Goal: Task Accomplishment & Management: Use online tool/utility

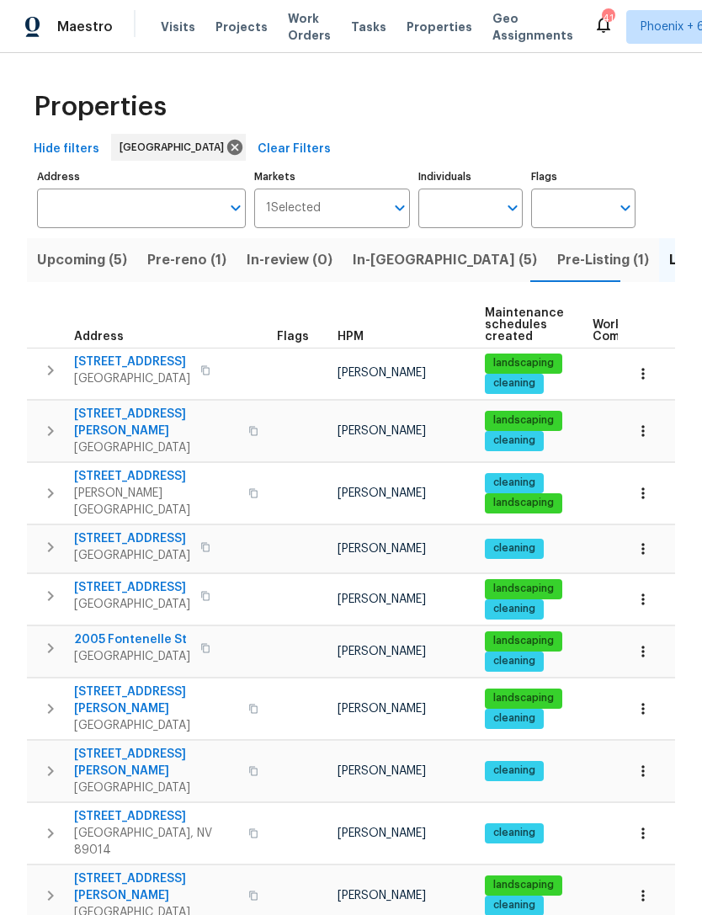
click at [208, 265] on span "Pre-reno (1)" at bounding box center [186, 260] width 79 height 24
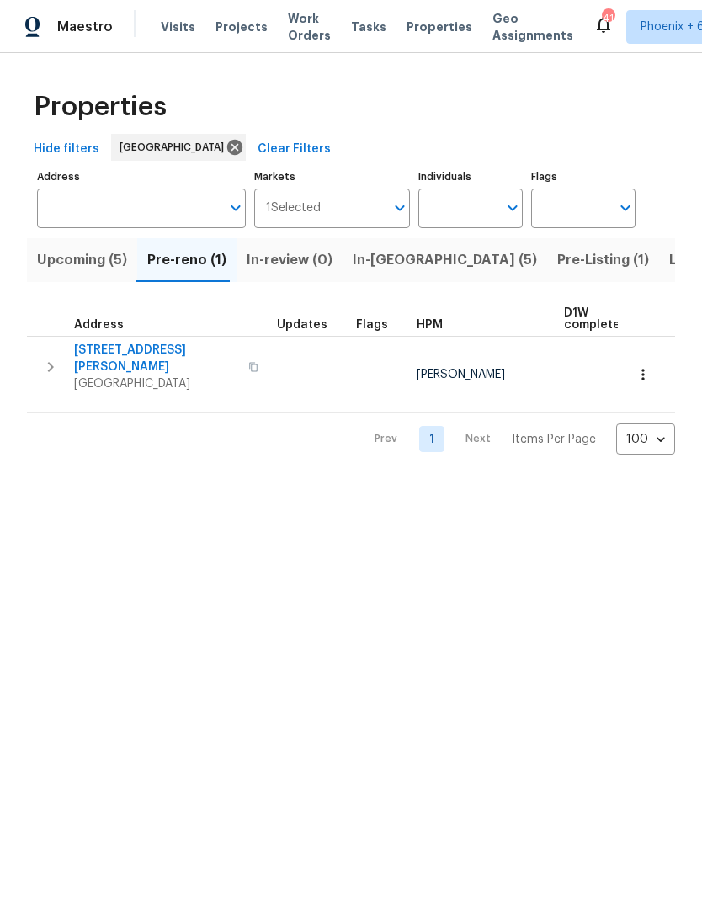
click at [94, 260] on span "Upcoming (5)" at bounding box center [82, 260] width 90 height 24
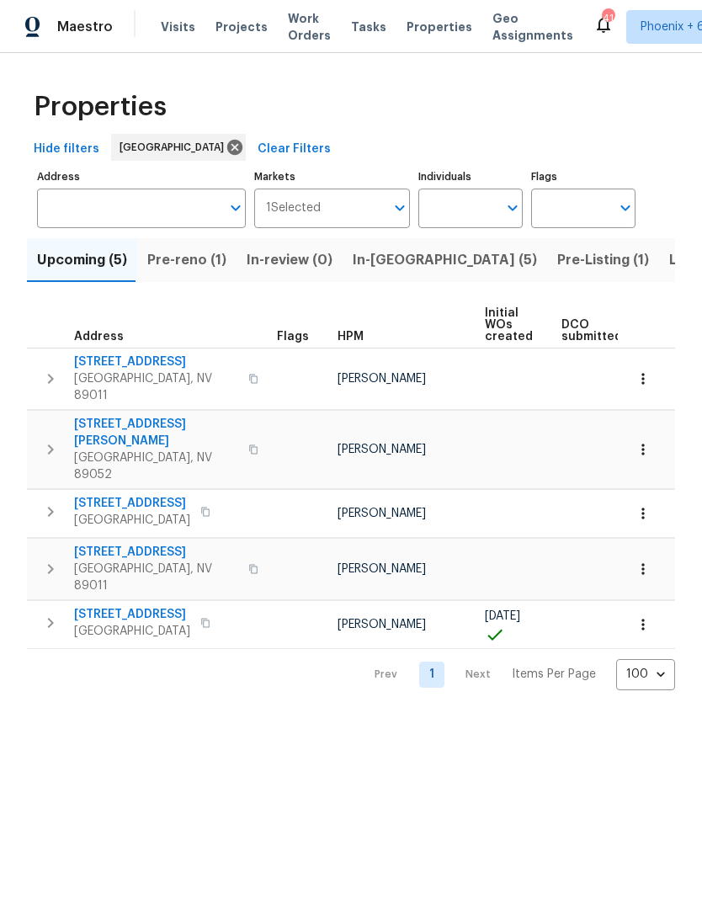
click at [202, 264] on span "Pre-reno (1)" at bounding box center [186, 260] width 79 height 24
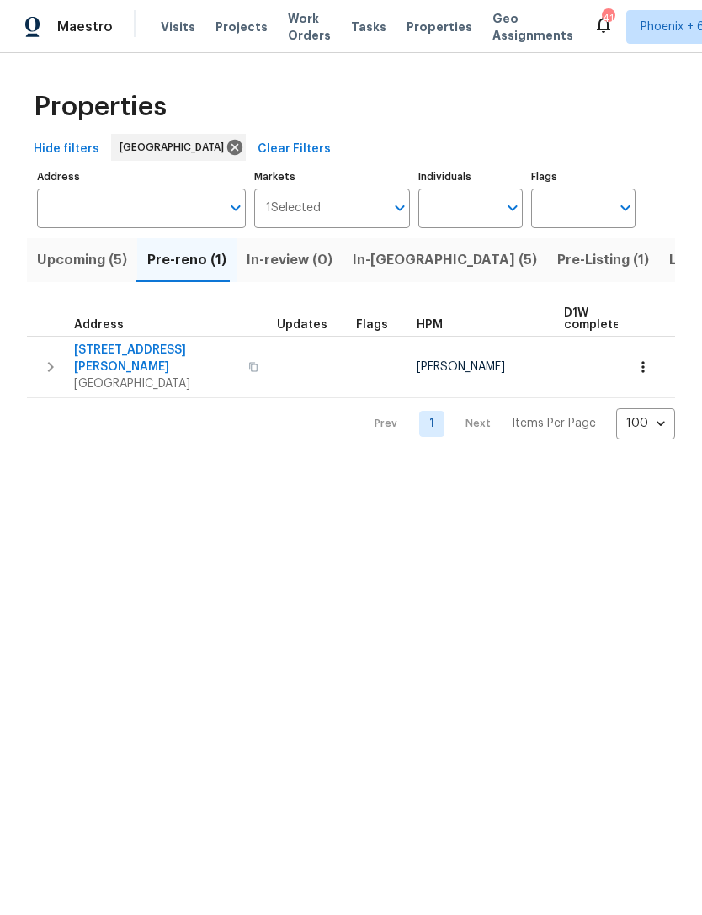
click at [152, 350] on span "6776 Alpine Brooks Ave" at bounding box center [156, 359] width 164 height 34
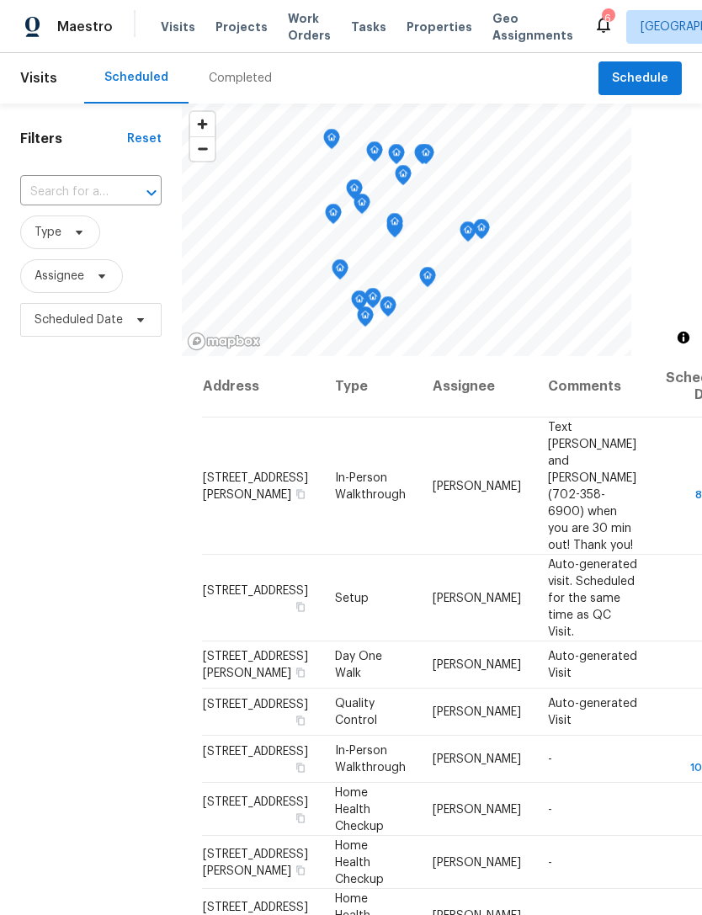
click at [80, 197] on input "text" at bounding box center [67, 192] width 94 height 26
type input "6776"
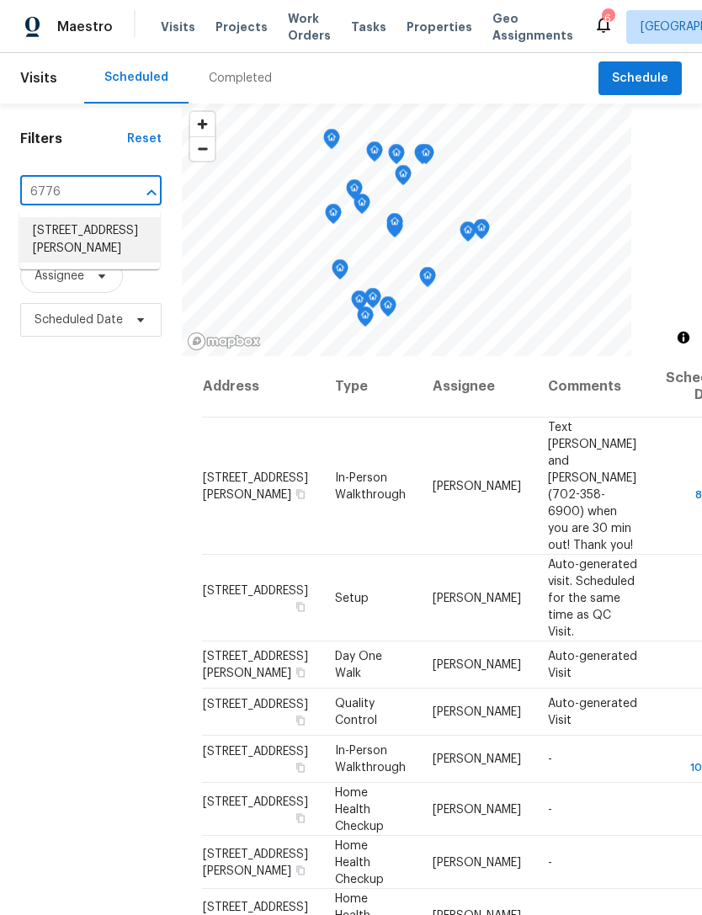
click at [61, 241] on li "[STREET_ADDRESS][PERSON_NAME]" at bounding box center [89, 239] width 141 height 45
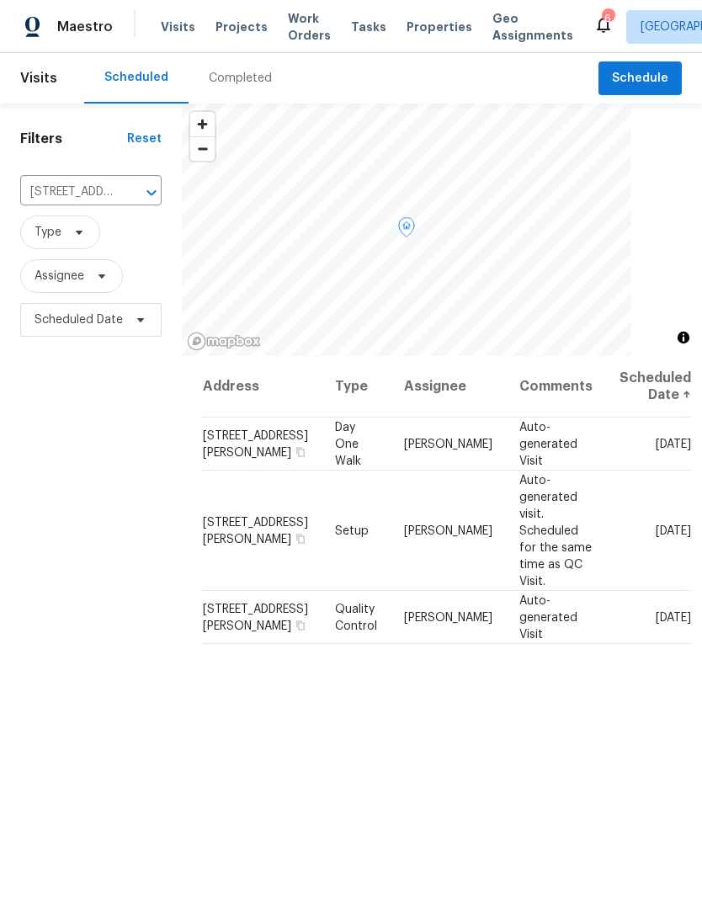
click at [0, 0] on icon at bounding box center [0, 0] width 0 height 0
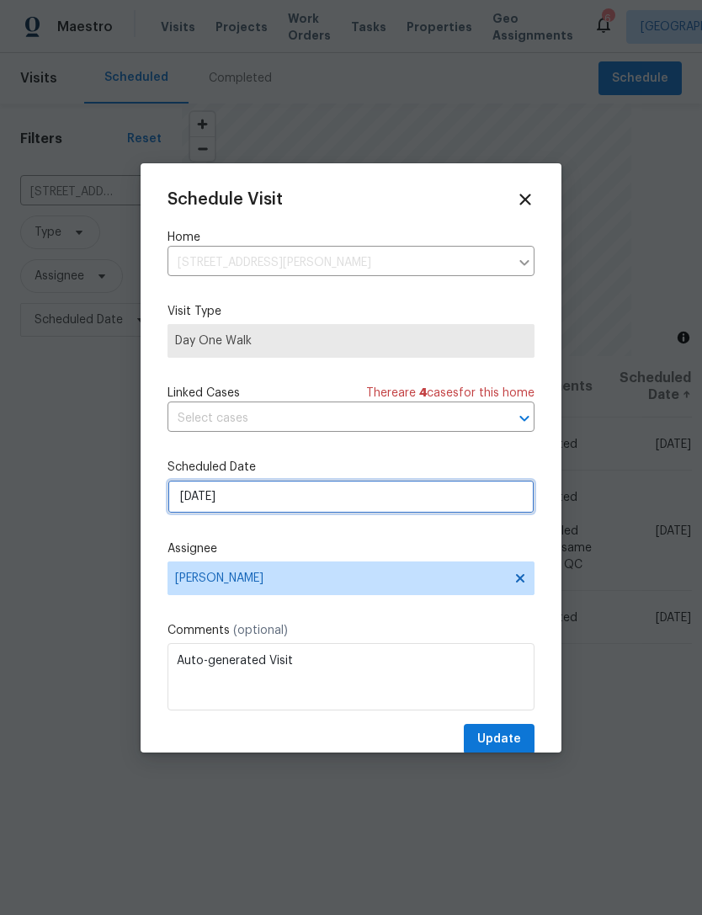
click at [353, 507] on input "9/23/2025" at bounding box center [351, 497] width 367 height 34
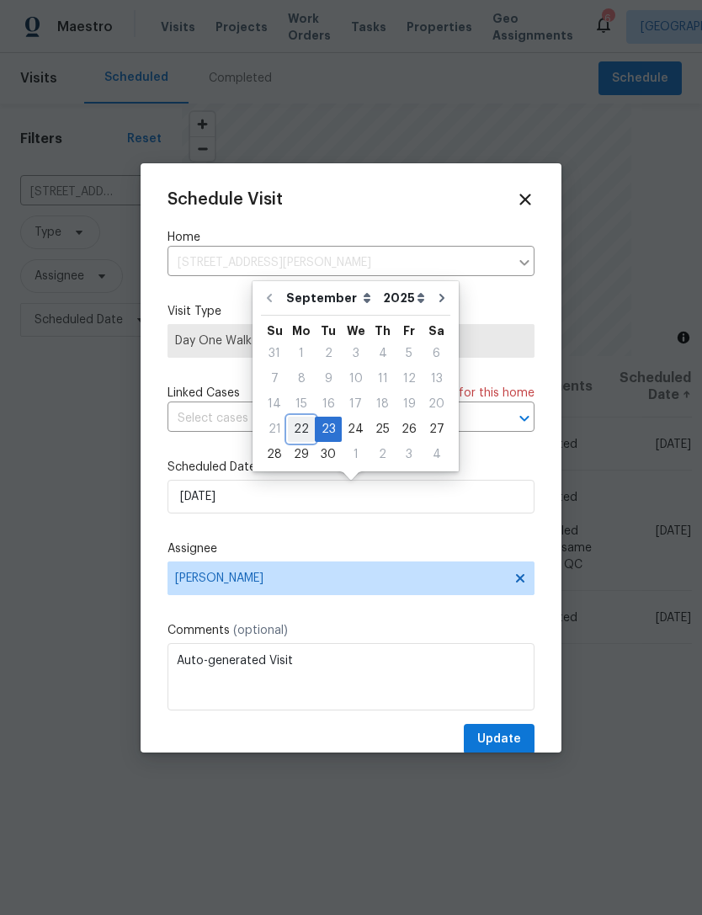
click at [305, 429] on div "22" at bounding box center [301, 430] width 27 height 24
type input "[DATE]"
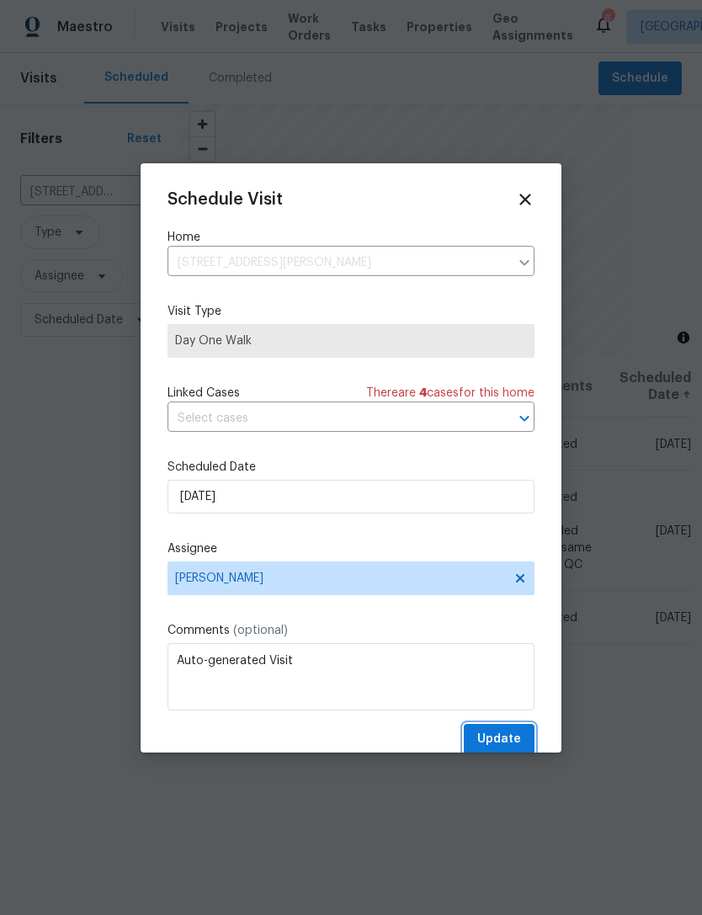
click at [498, 747] on span "Update" at bounding box center [499, 739] width 44 height 21
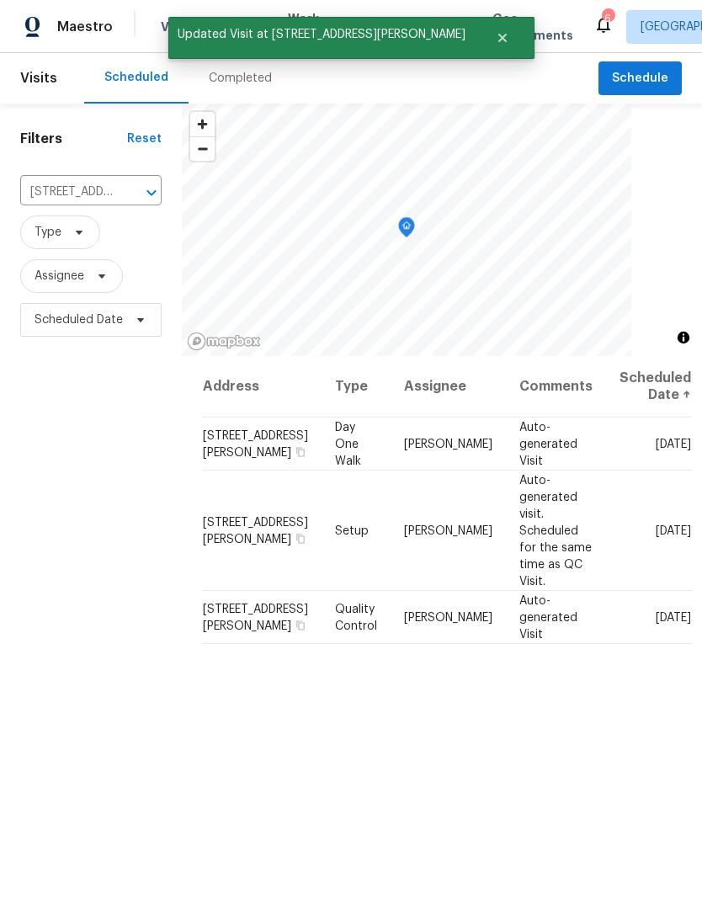
click at [127, 195] on icon "Clear" at bounding box center [130, 193] width 10 height 10
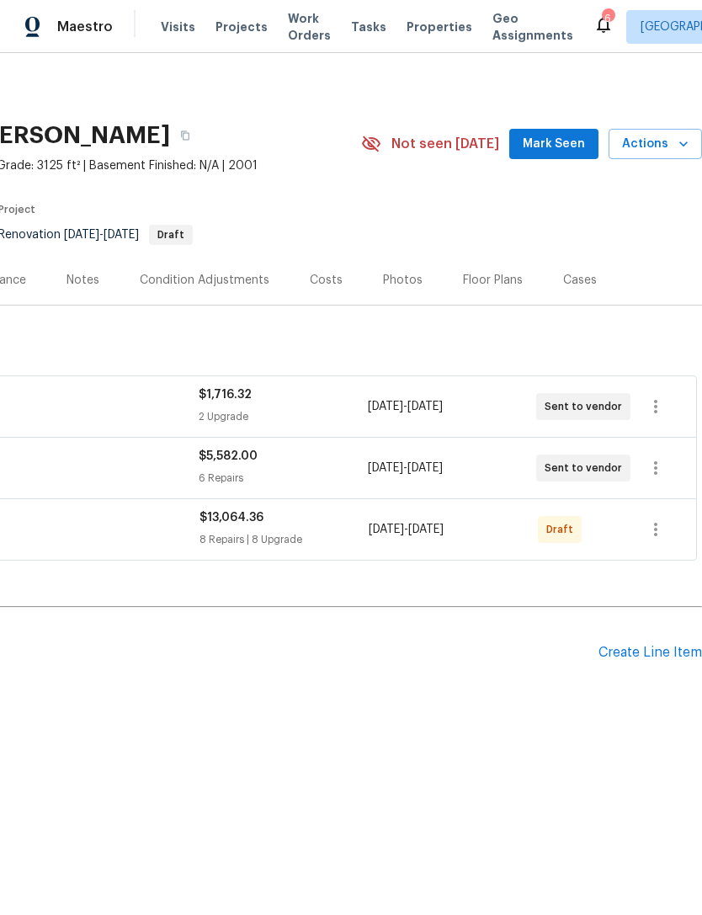
scroll to position [0, 249]
click at [563, 145] on span "Mark Seen" at bounding box center [554, 144] width 62 height 21
click at [647, 653] on div "Create Line Item" at bounding box center [651, 653] width 104 height 16
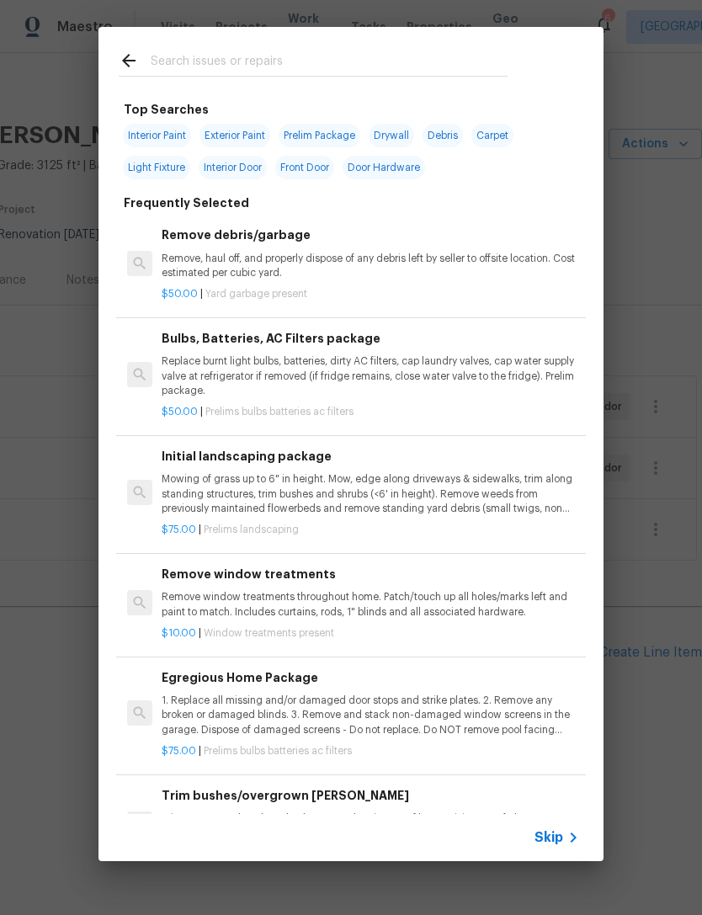
click at [53, 767] on div "Top Searches Interior Paint Exterior Paint Prelim Package Drywall Debris Carpet…" at bounding box center [351, 444] width 702 height 888
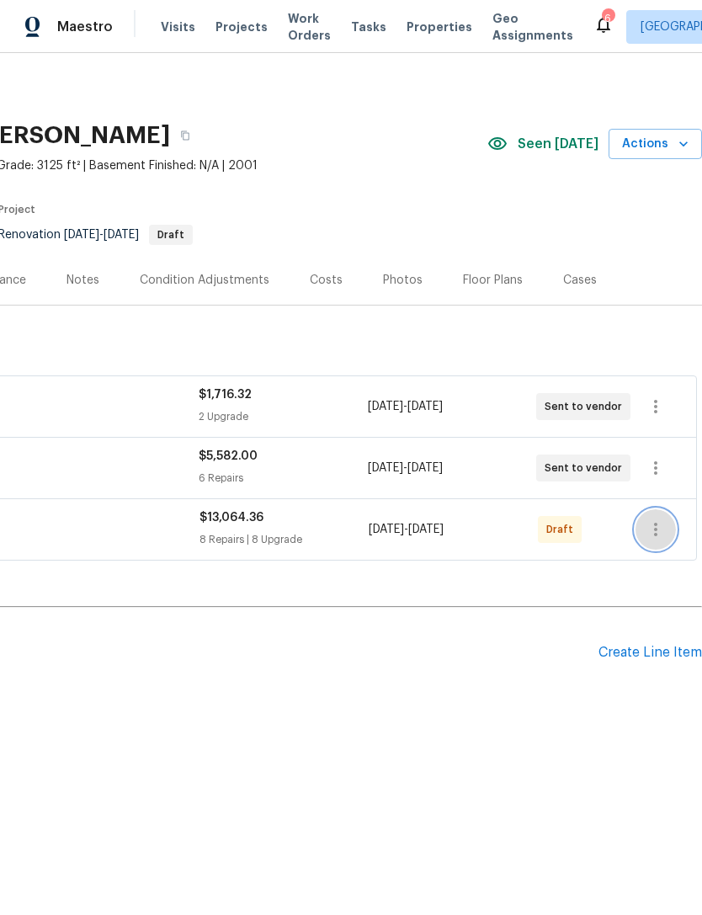
click at [658, 529] on icon "button" at bounding box center [656, 529] width 20 height 20
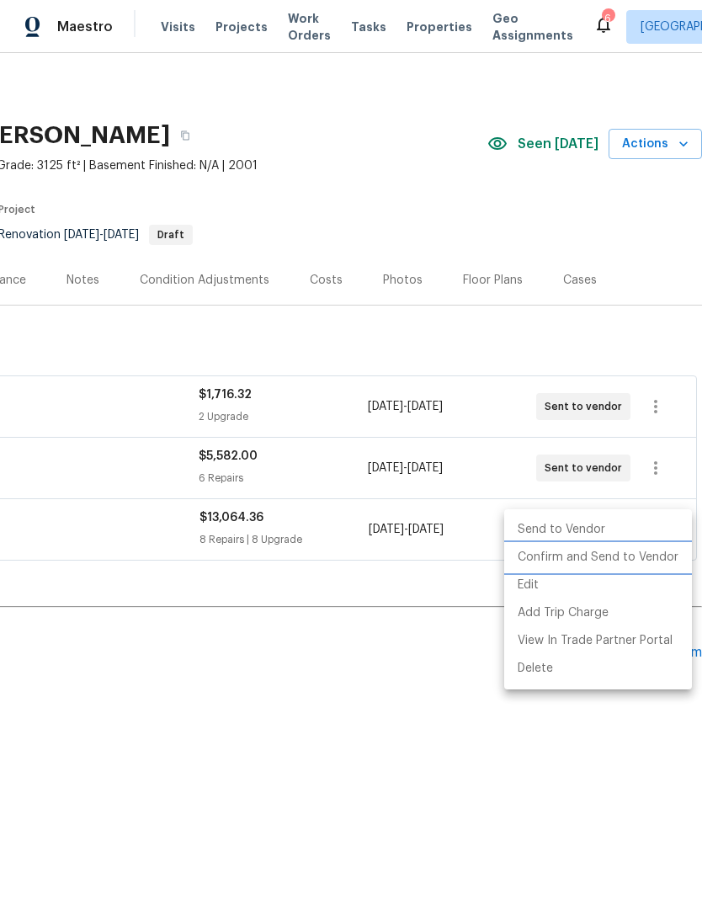
click at [623, 561] on li "Confirm and Send to Vendor" at bounding box center [598, 558] width 188 height 28
click at [431, 781] on div at bounding box center [351, 457] width 702 height 915
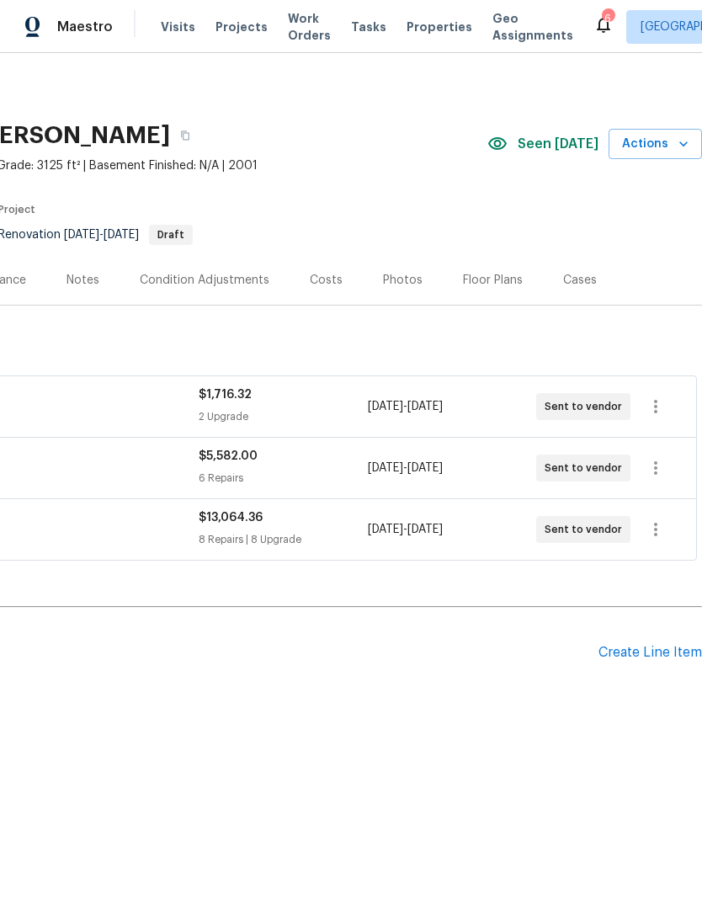
scroll to position [0, 249]
click at [665, 658] on div "Create Line Item" at bounding box center [651, 653] width 104 height 16
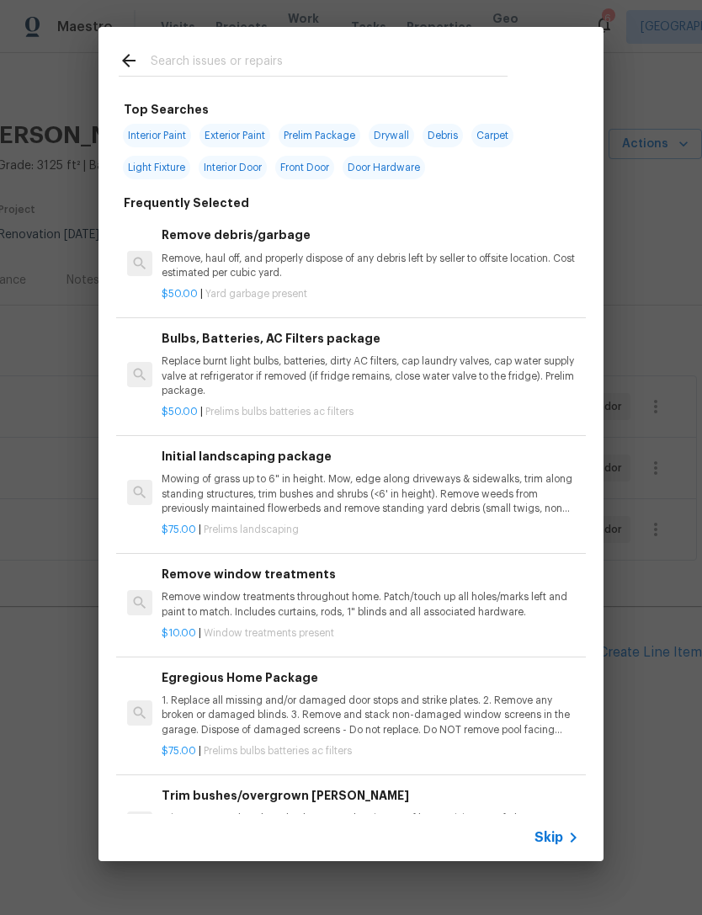
click at [259, 60] on input "text" at bounding box center [329, 63] width 357 height 25
type input "Flooring"
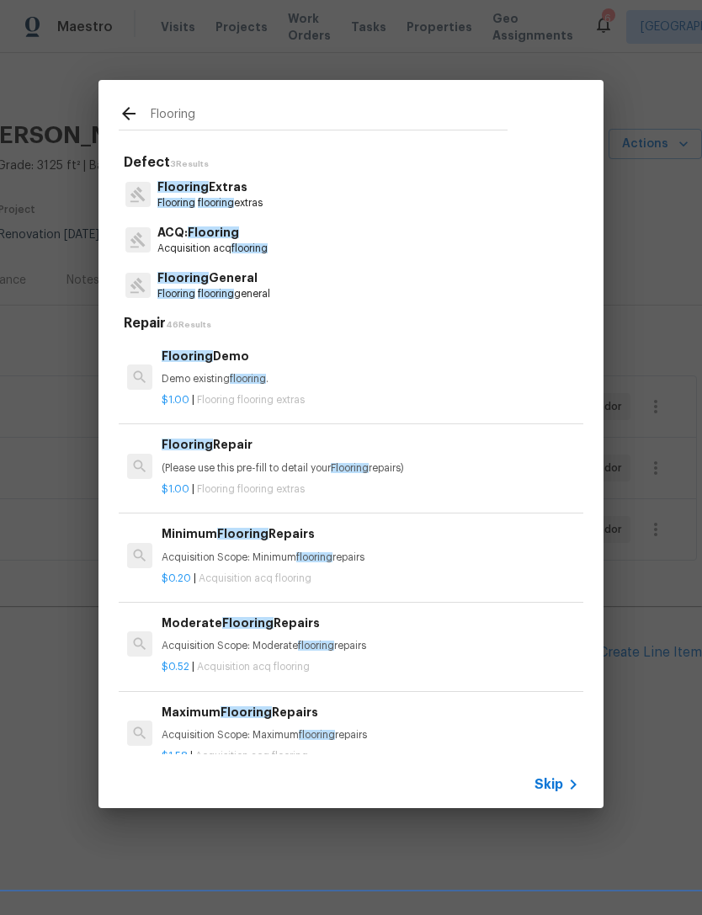
click at [258, 289] on p "Flooring flooring general" at bounding box center [213, 294] width 113 height 14
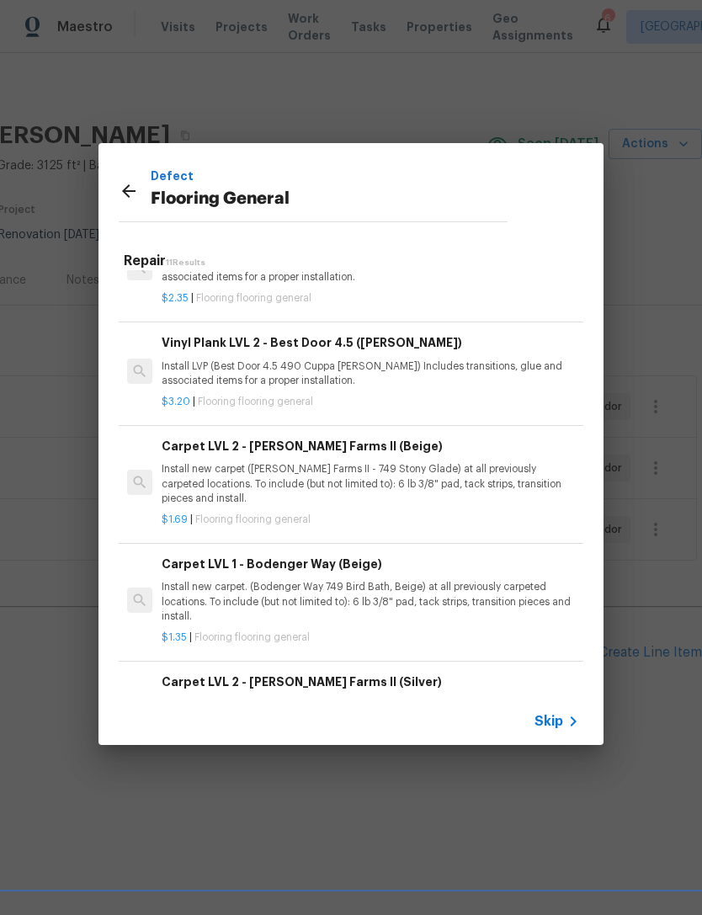
scroll to position [467, 0]
click at [344, 594] on p "Install new carpet. (Bodenger Way 749 Bird Bath, Beige) at all previously carpe…" at bounding box center [371, 601] width 418 height 43
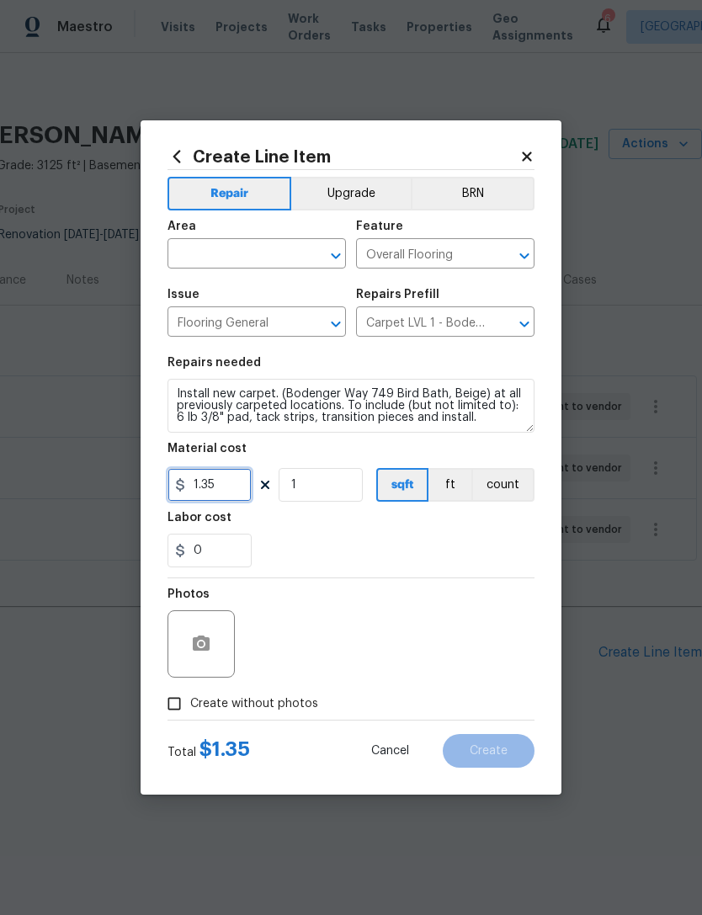
click at [225, 486] on input "1.35" at bounding box center [210, 485] width 84 height 34
type input "1.88"
click at [328, 490] on input "1" at bounding box center [321, 485] width 84 height 34
type input "700"
click at [264, 243] on input "text" at bounding box center [233, 255] width 131 height 26
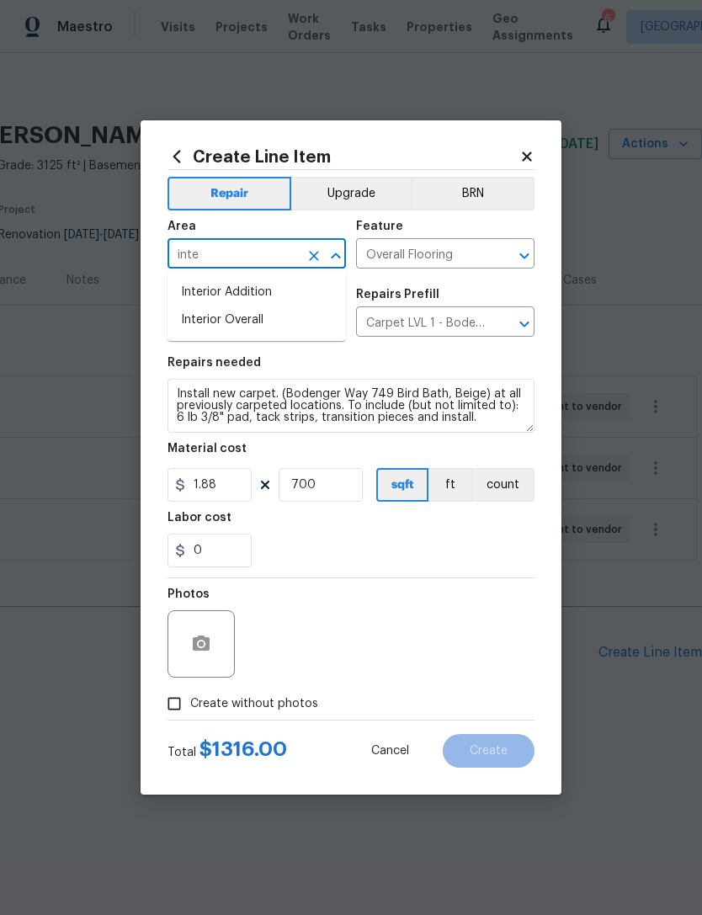
click at [238, 320] on li "Interior Overall" at bounding box center [257, 320] width 178 height 28
type input "Interior Overall"
click at [399, 557] on div "0" at bounding box center [351, 551] width 367 height 34
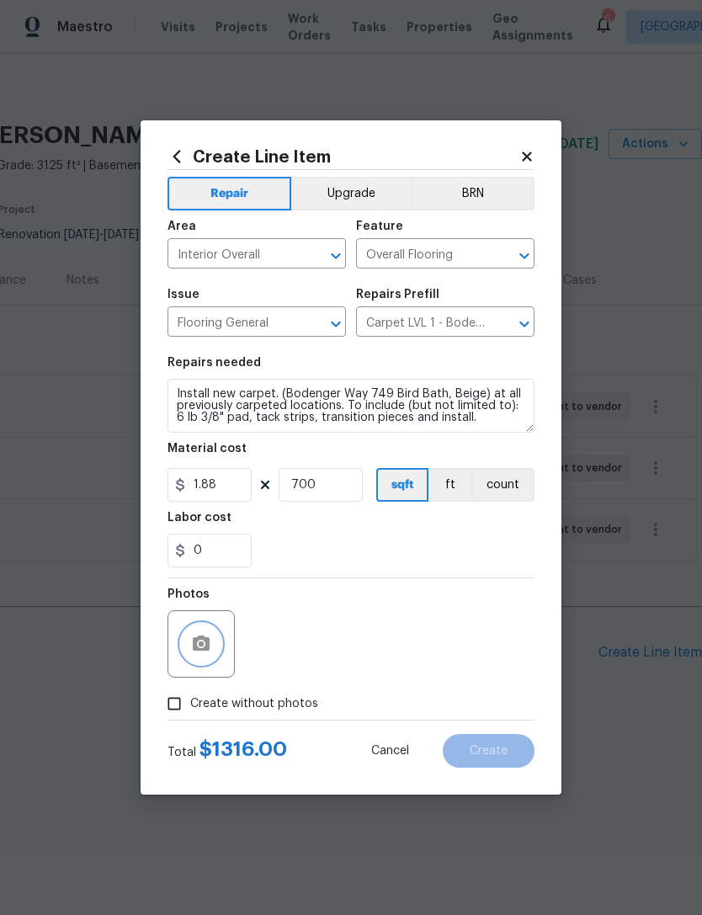
click at [216, 645] on button "button" at bounding box center [201, 644] width 40 height 40
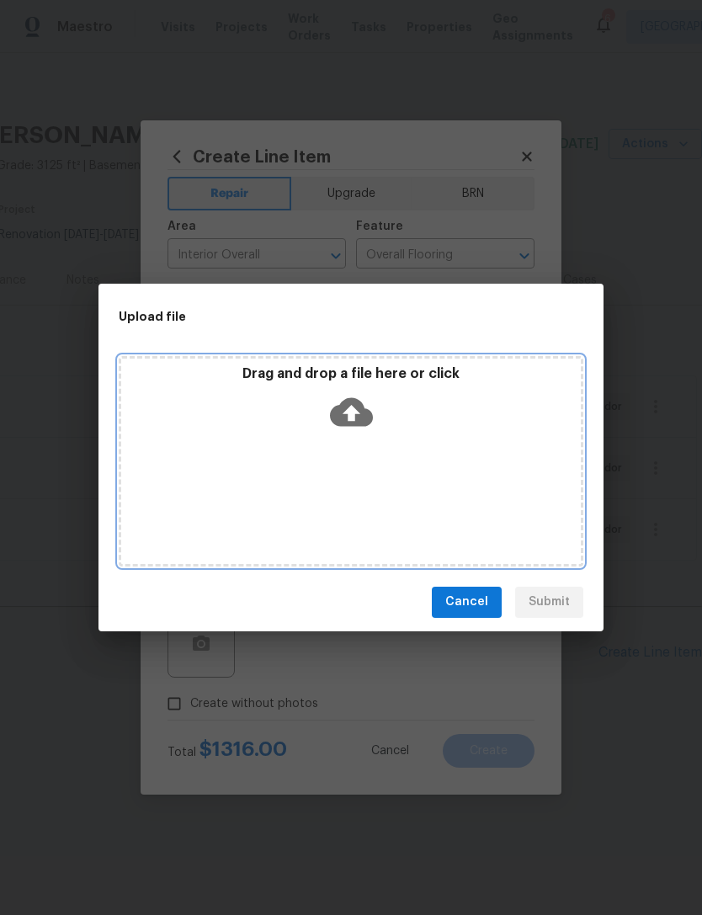
click at [363, 401] on icon at bounding box center [351, 412] width 43 height 43
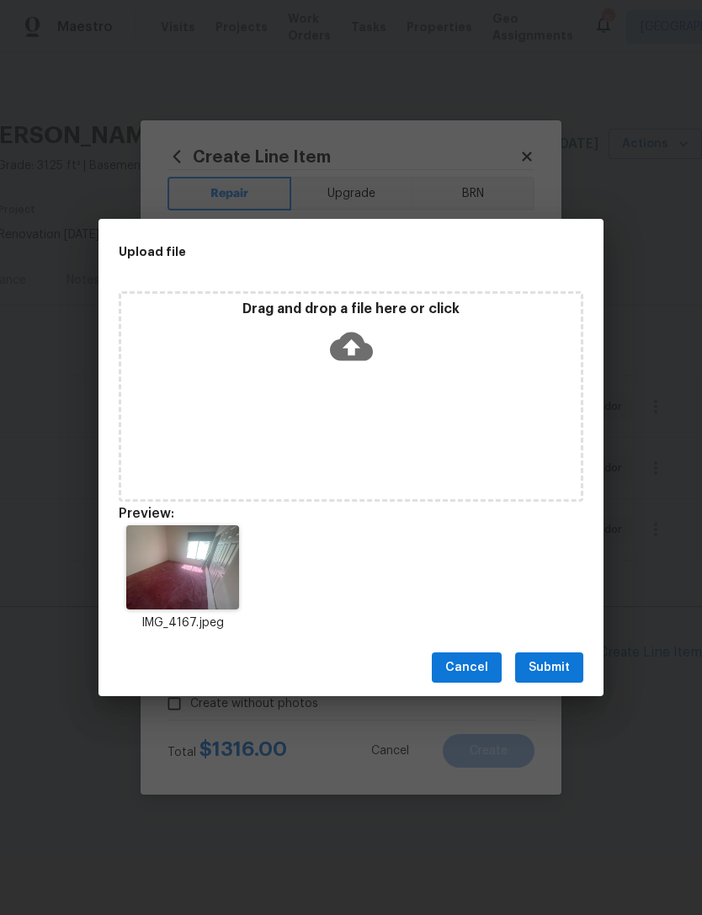
click at [549, 669] on span "Submit" at bounding box center [549, 668] width 41 height 21
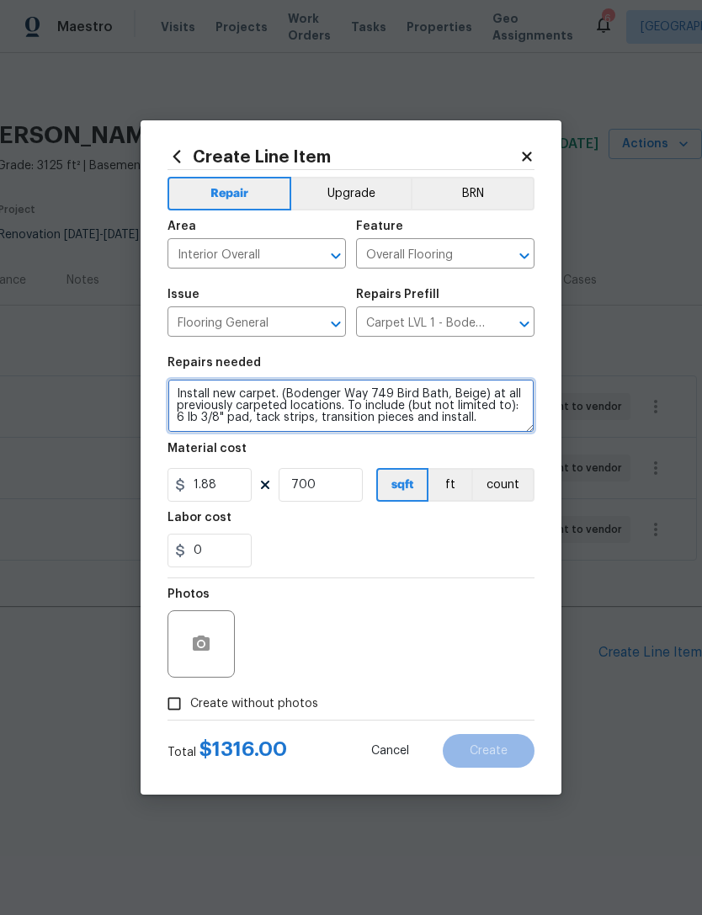
click at [171, 389] on textarea "Install new carpet. (Bodenger Way 749 Bird Bath, Beige) at all previously carpe…" at bounding box center [351, 406] width 367 height 54
click at [343, 385] on textarea "Install new carpet. (Bodenger Way 749 Bird Bath, Beige) at all previously carpe…" at bounding box center [351, 406] width 367 height 54
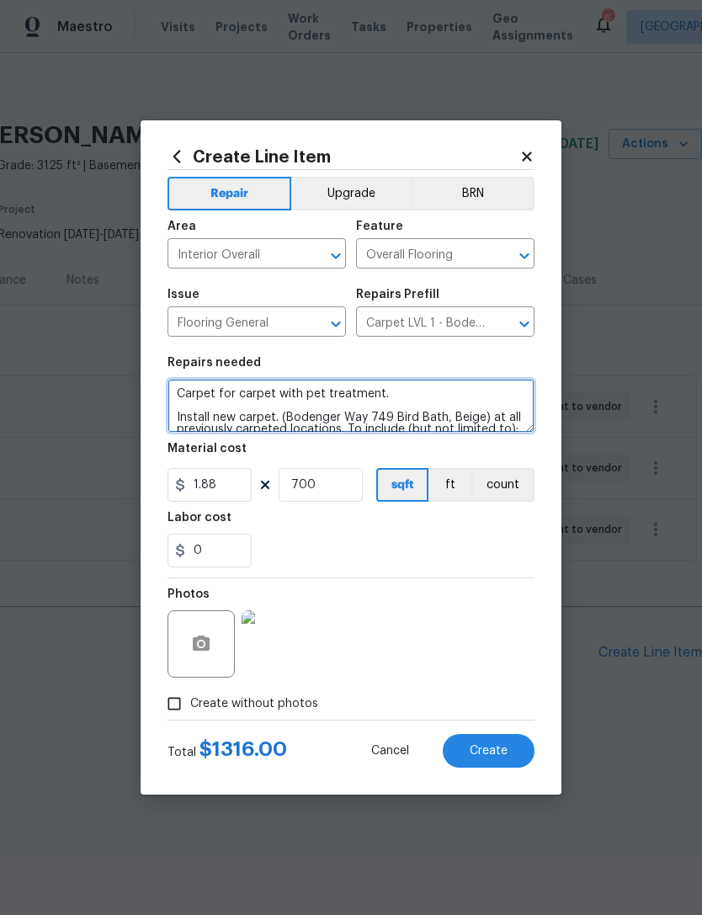
type textarea "Carpet for carpet with pet treatment. Install new carpet. (Bodenger Way 749 Bir…"
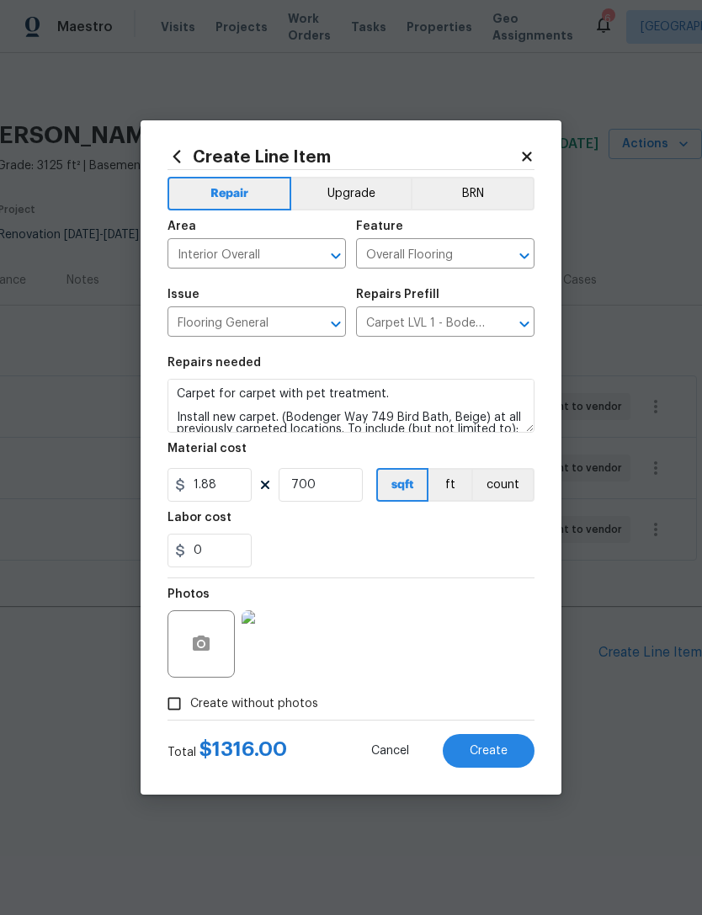
click at [498, 755] on span "Create" at bounding box center [489, 751] width 38 height 13
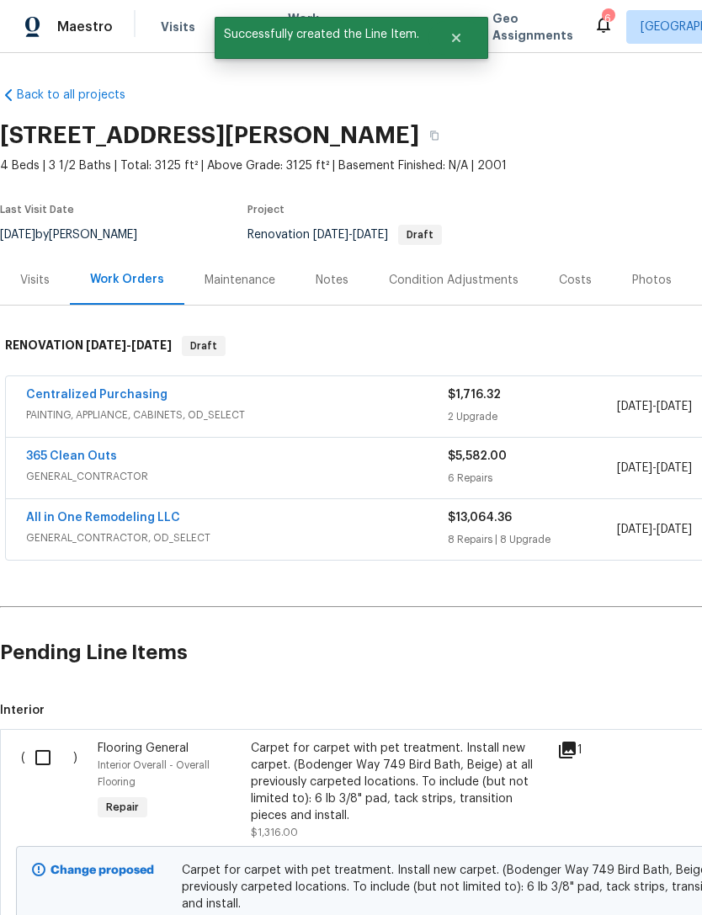
scroll to position [0, 0]
click at [45, 751] on input "checkbox" at bounding box center [49, 757] width 48 height 35
checkbox input "true"
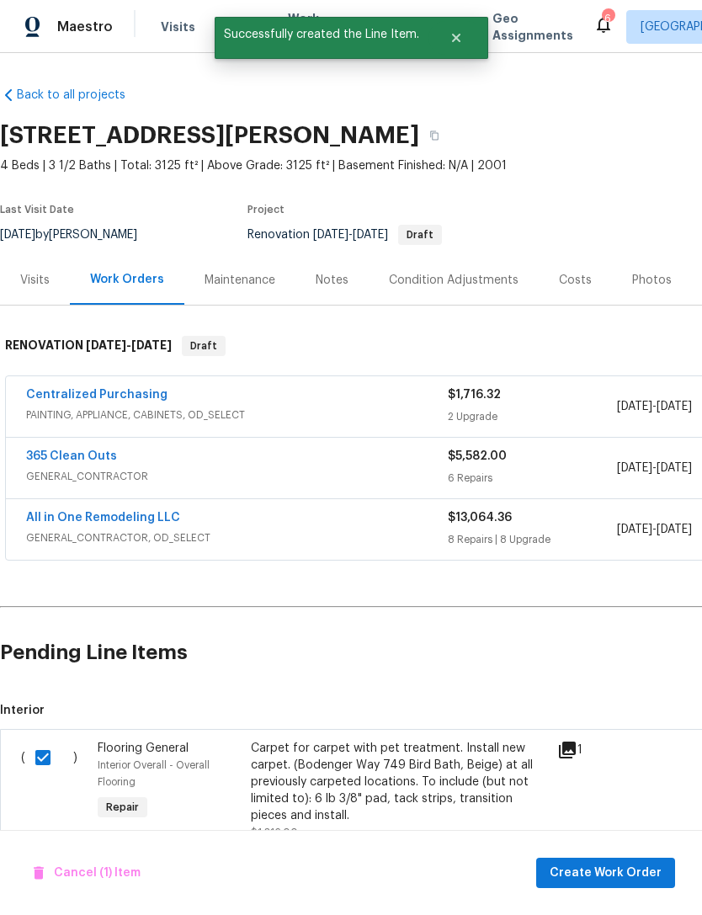
click at [621, 869] on span "Create Work Order" at bounding box center [606, 873] width 112 height 21
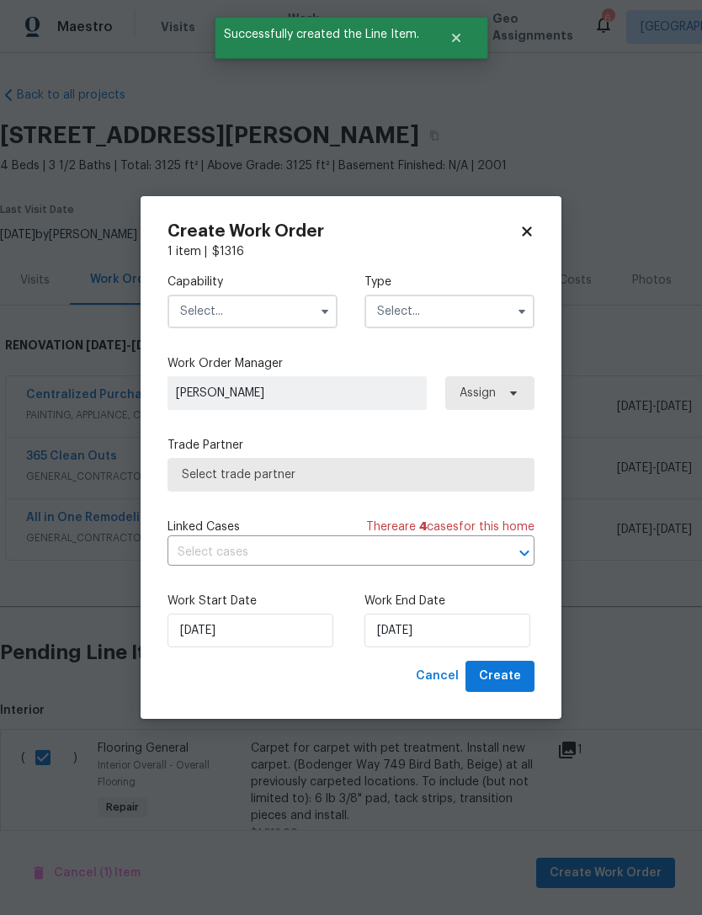
click at [286, 322] on input "text" at bounding box center [253, 312] width 170 height 34
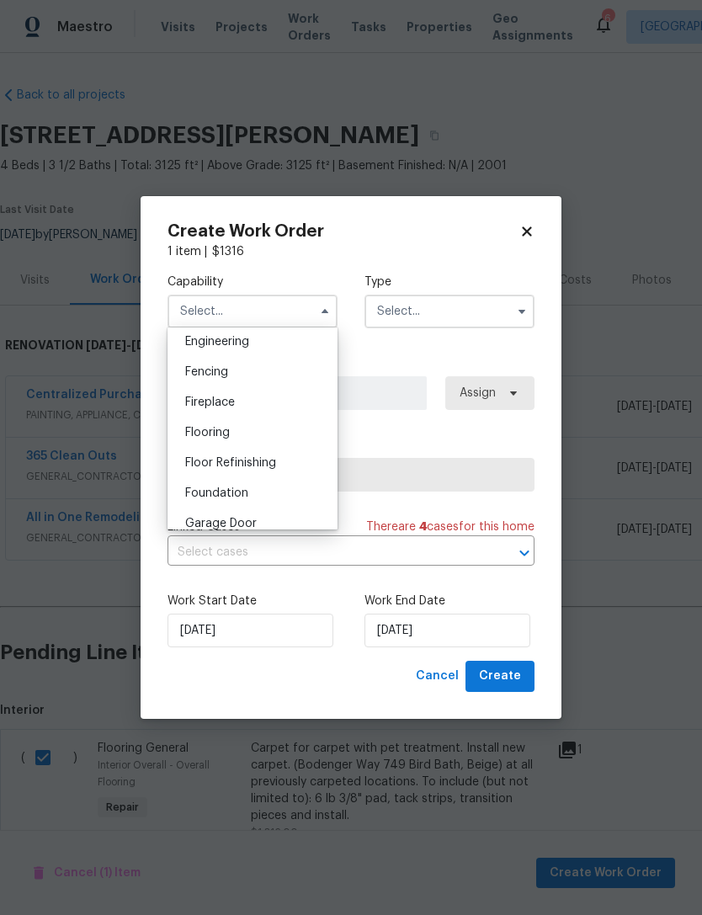
scroll to position [568, 0]
click at [257, 434] on div "Flooring" at bounding box center [253, 432] width 162 height 30
type input "Flooring"
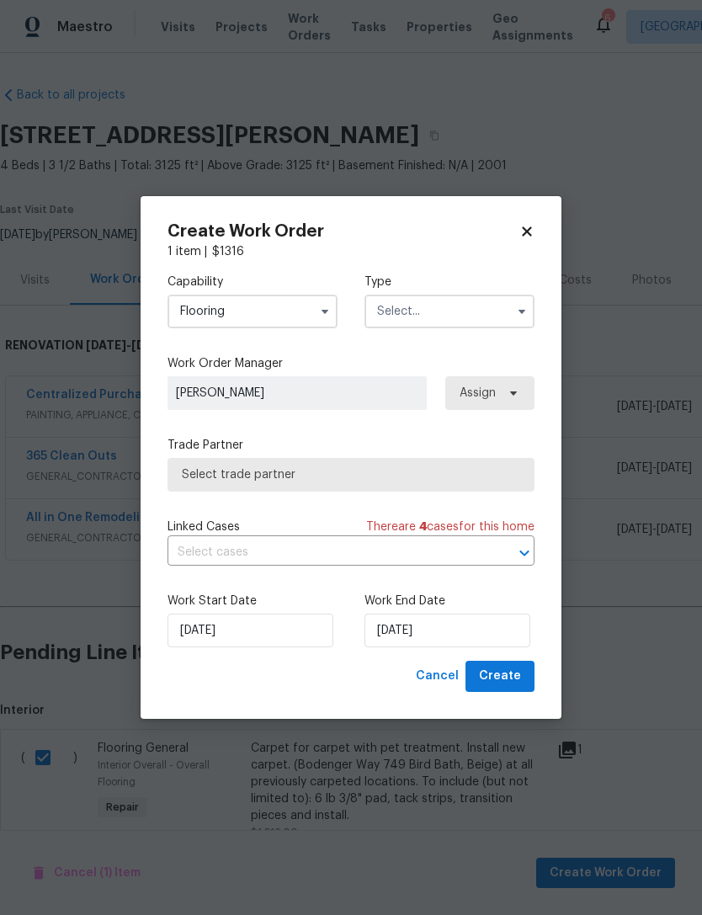
click at [450, 305] on input "text" at bounding box center [450, 312] width 170 height 34
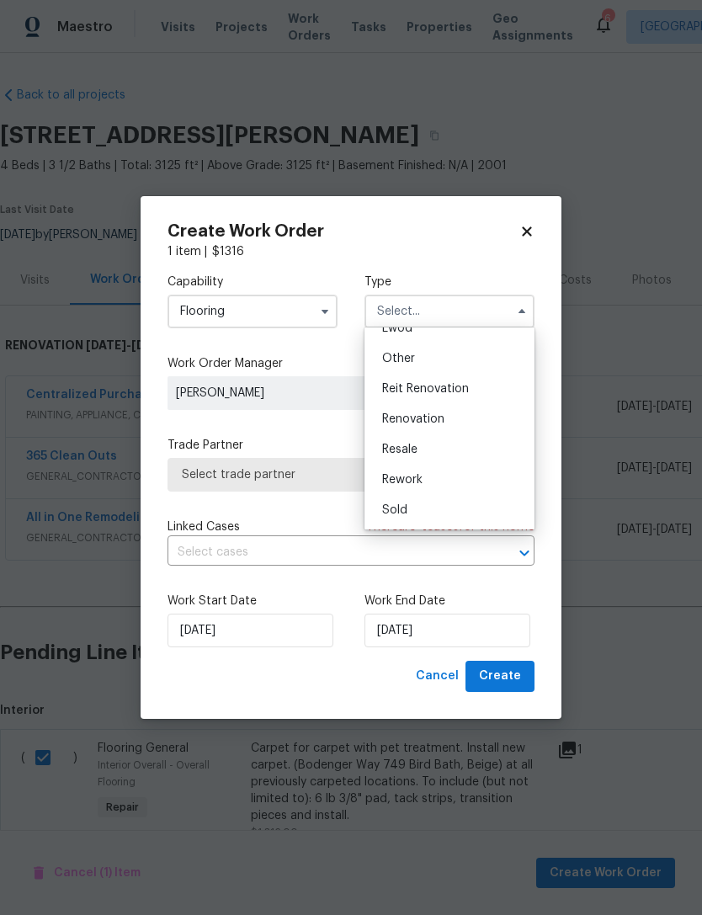
scroll to position [200, 0]
click at [440, 427] on div "Renovation" at bounding box center [450, 419] width 162 height 30
type input "Renovation"
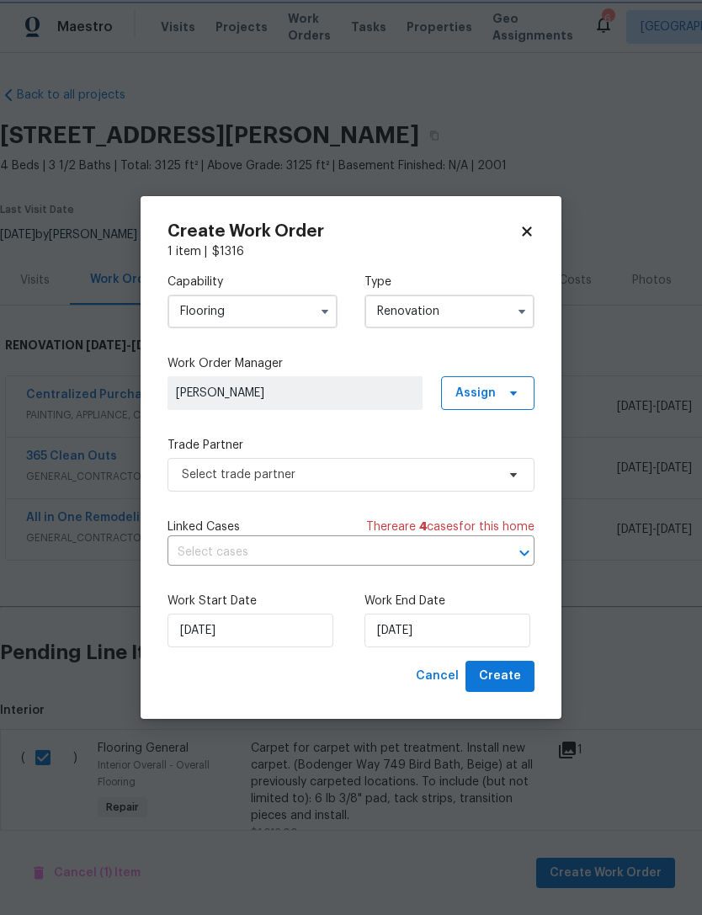
scroll to position [0, 0]
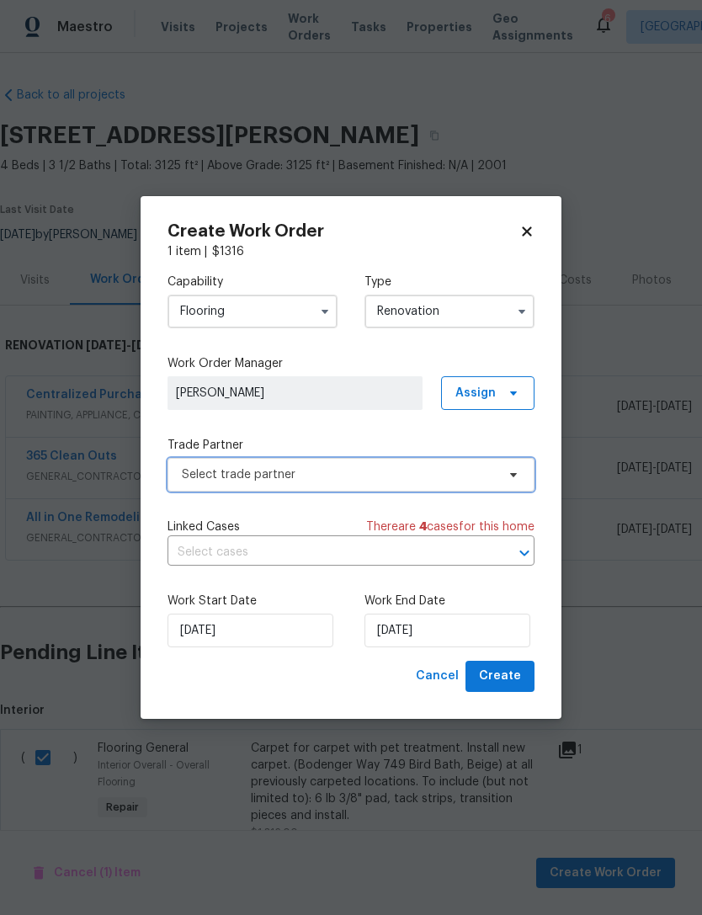
click at [440, 468] on span "Select trade partner" at bounding box center [339, 474] width 314 height 17
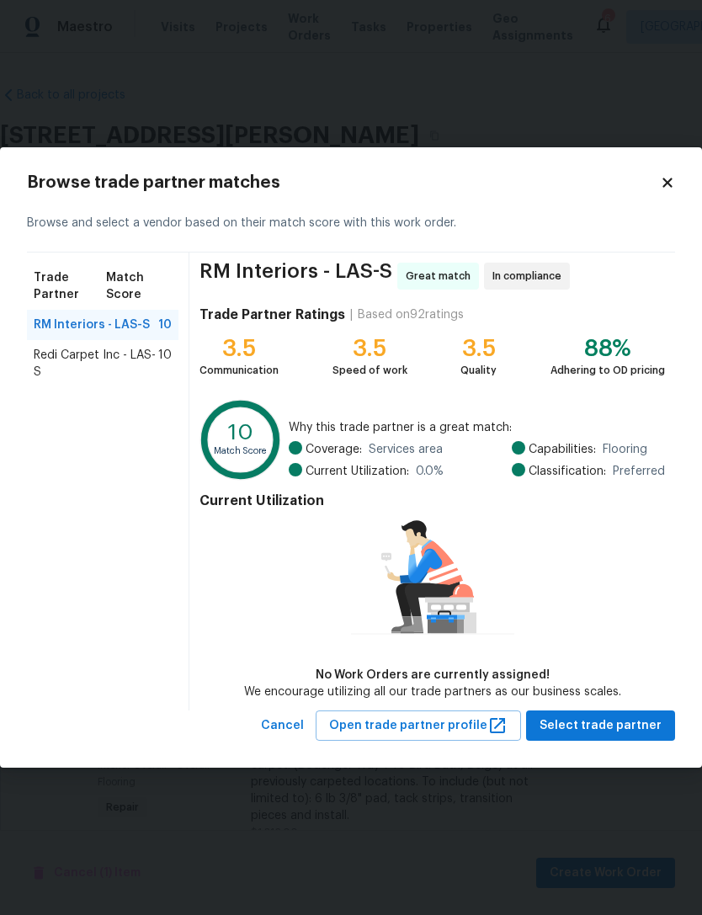
click at [78, 361] on span "Redi Carpet Inc - LAS-S" at bounding box center [96, 364] width 125 height 34
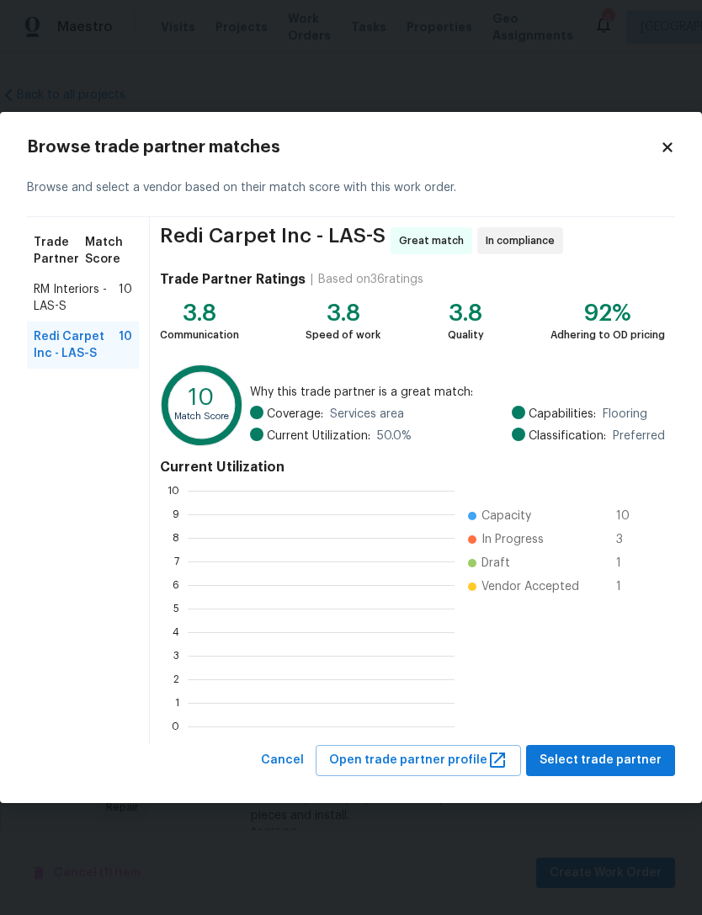
scroll to position [236, 267]
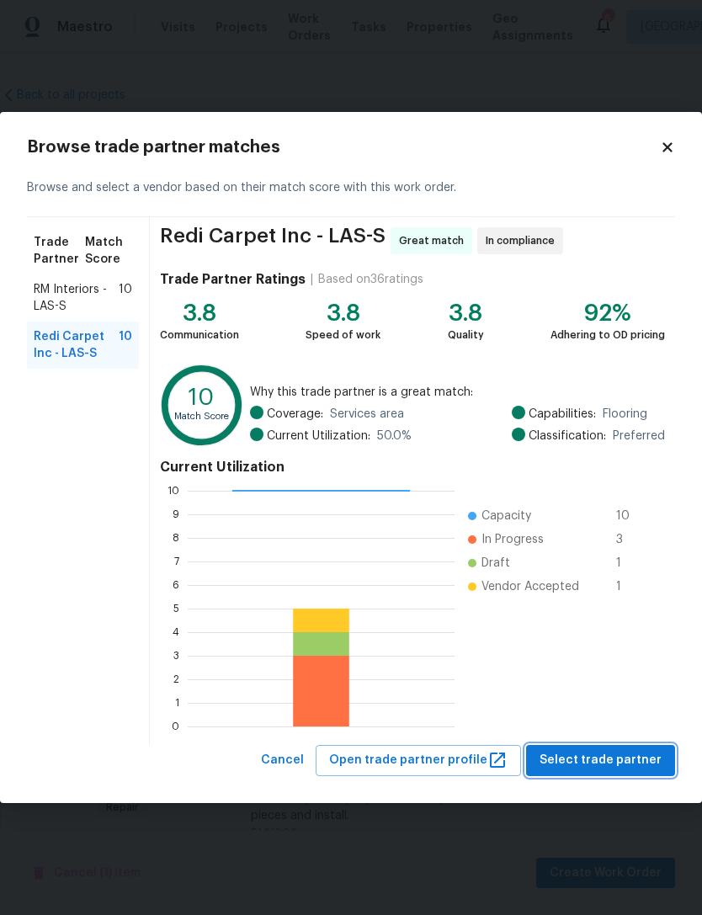
click at [595, 762] on span "Select trade partner" at bounding box center [601, 760] width 122 height 21
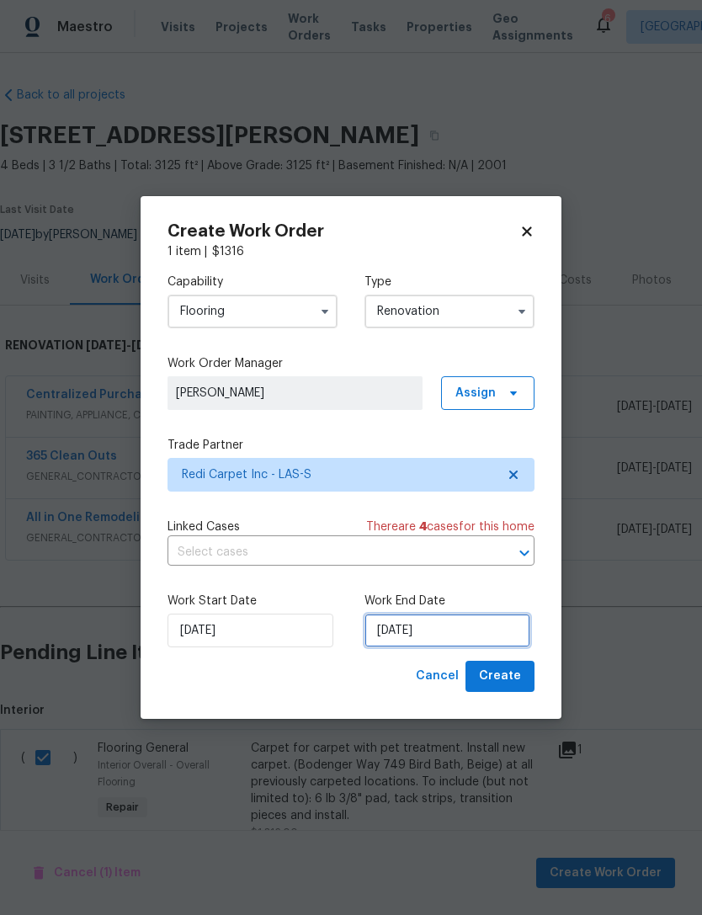
click at [471, 627] on input "[DATE]" at bounding box center [448, 631] width 166 height 34
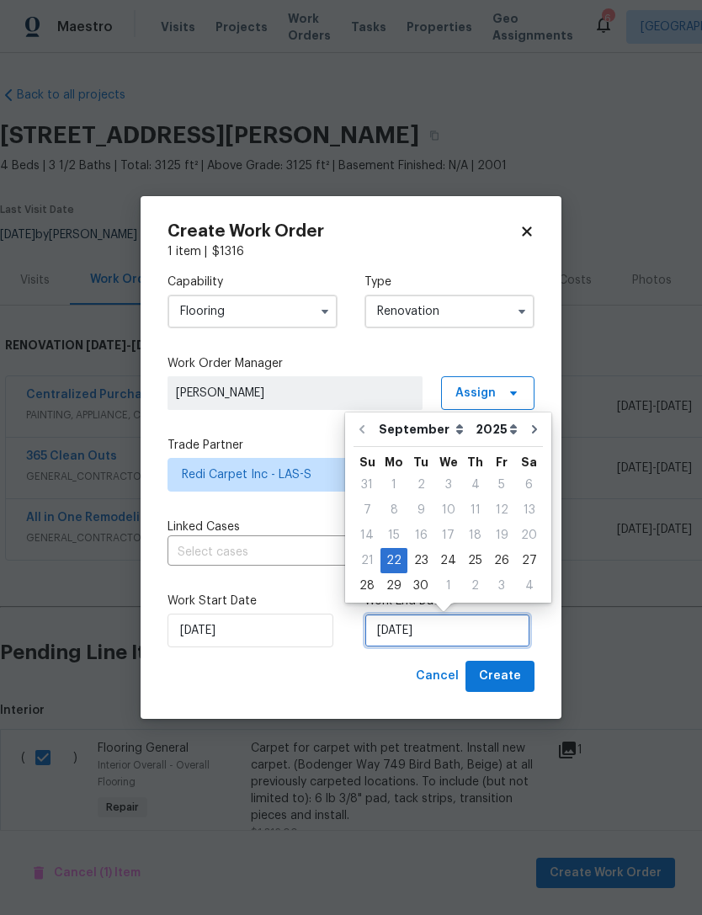
scroll to position [31, 0]
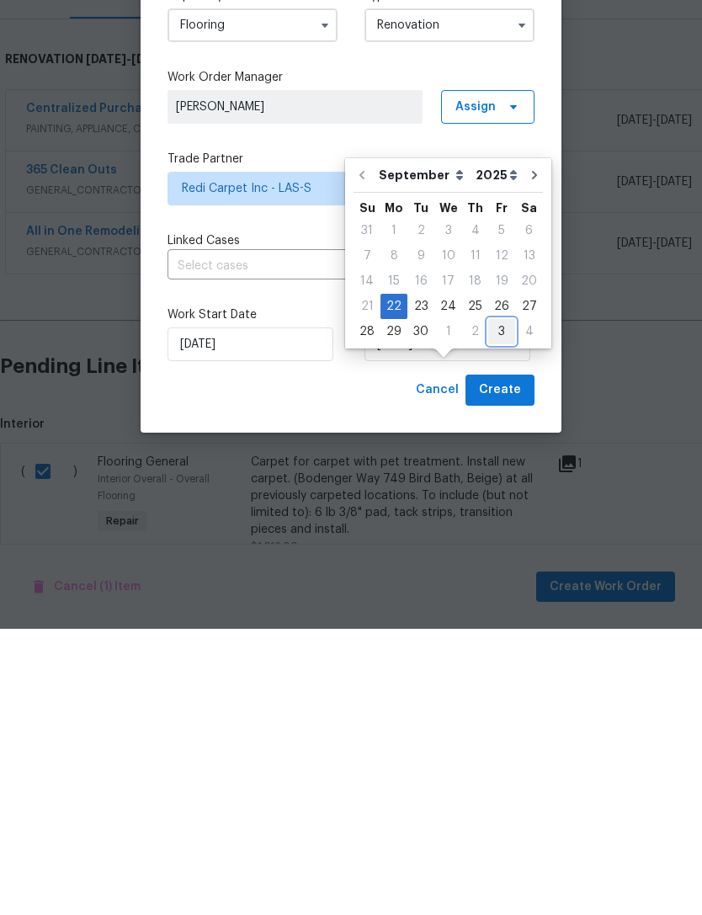
click at [496, 606] on div "3" at bounding box center [501, 618] width 27 height 24
type input "[DATE]"
select select "9"
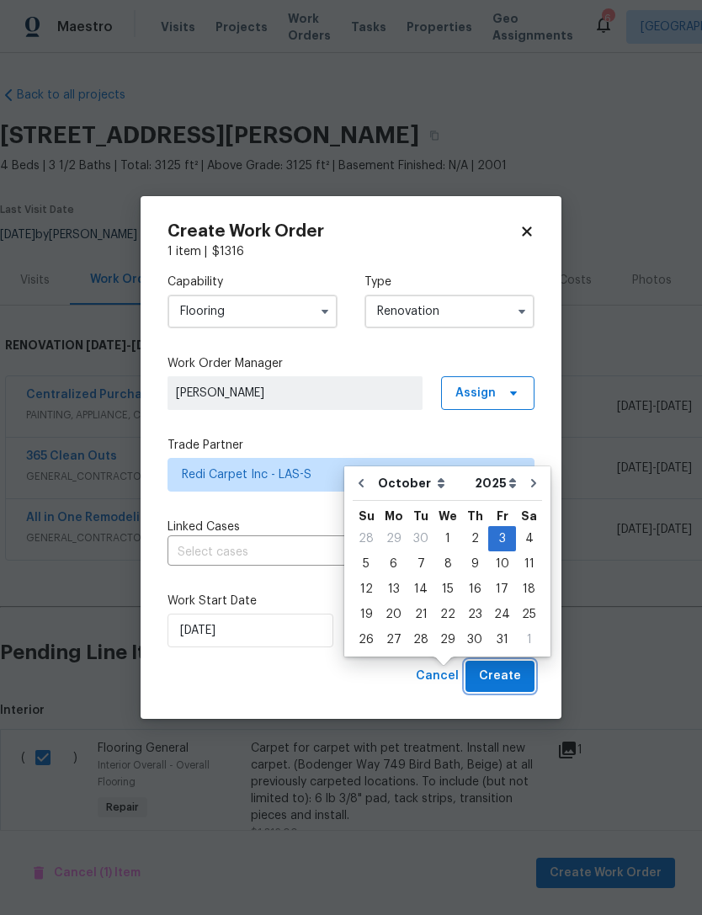
click at [511, 669] on span "Create" at bounding box center [500, 676] width 42 height 21
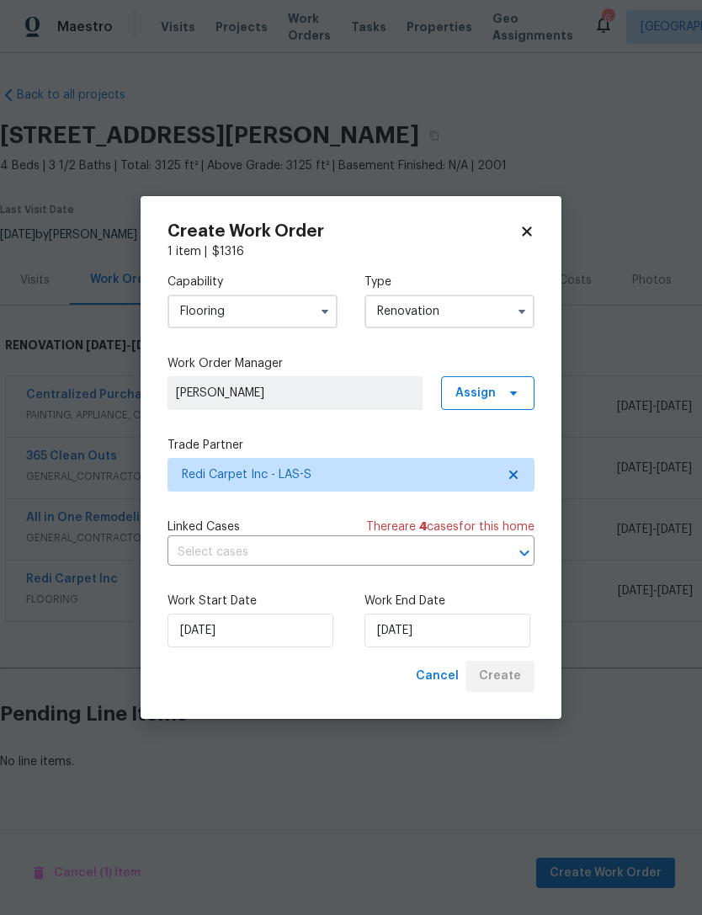
scroll to position [0, 0]
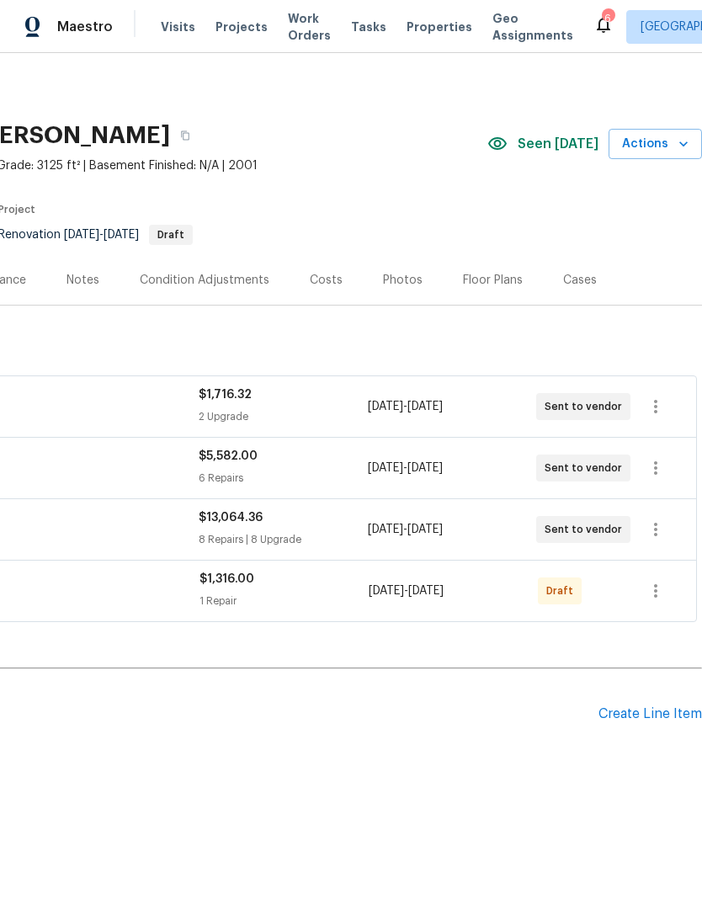
scroll to position [0, 249]
click at [664, 584] on icon "button" at bounding box center [656, 591] width 20 height 20
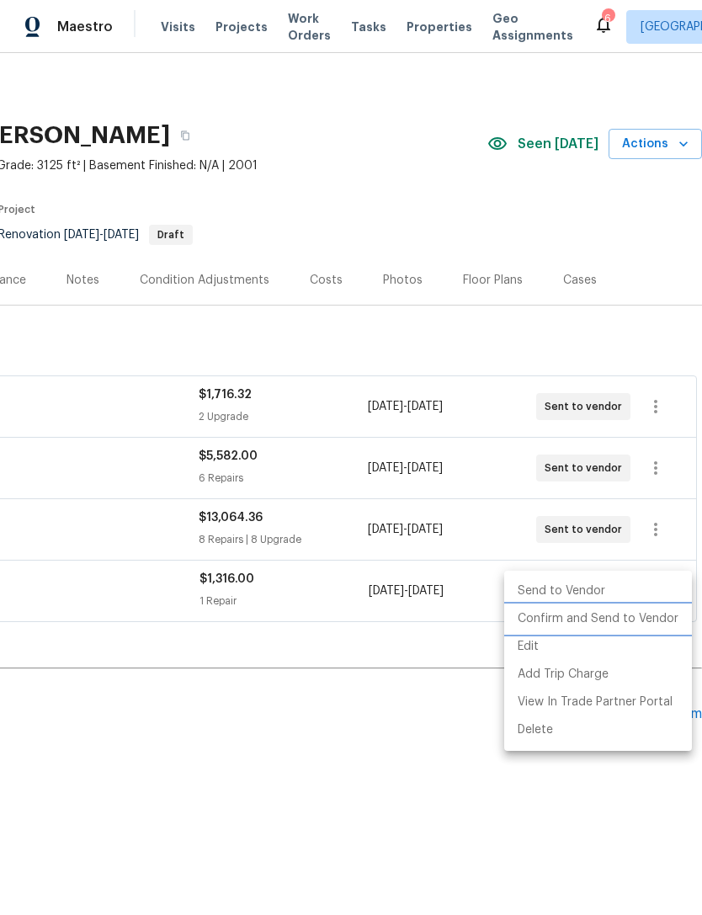
click at [637, 621] on li "Confirm and Send to Vendor" at bounding box center [598, 619] width 188 height 28
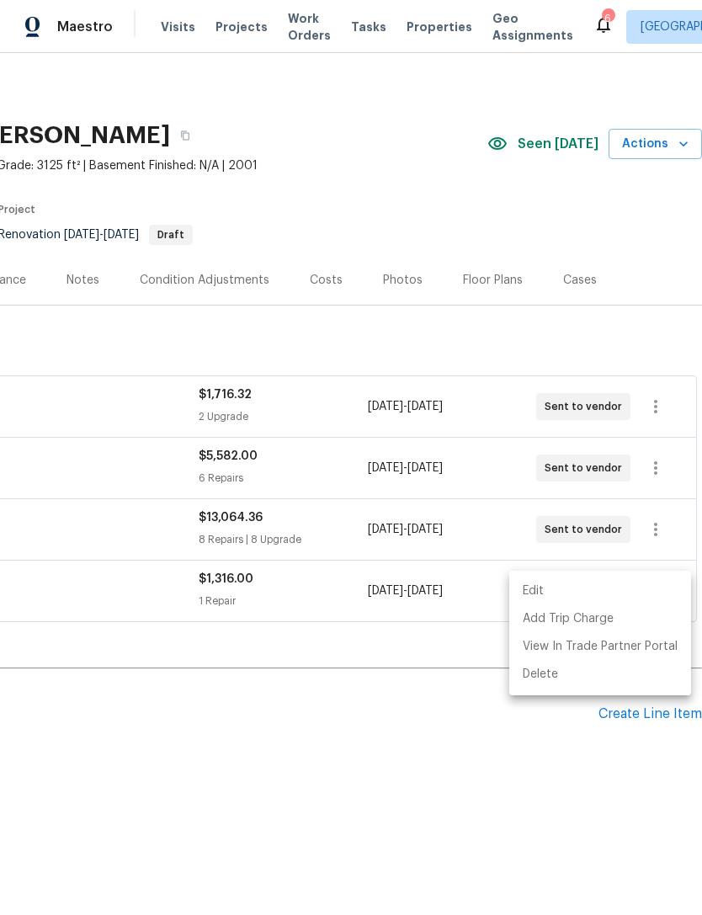
click at [486, 847] on div at bounding box center [351, 457] width 702 height 915
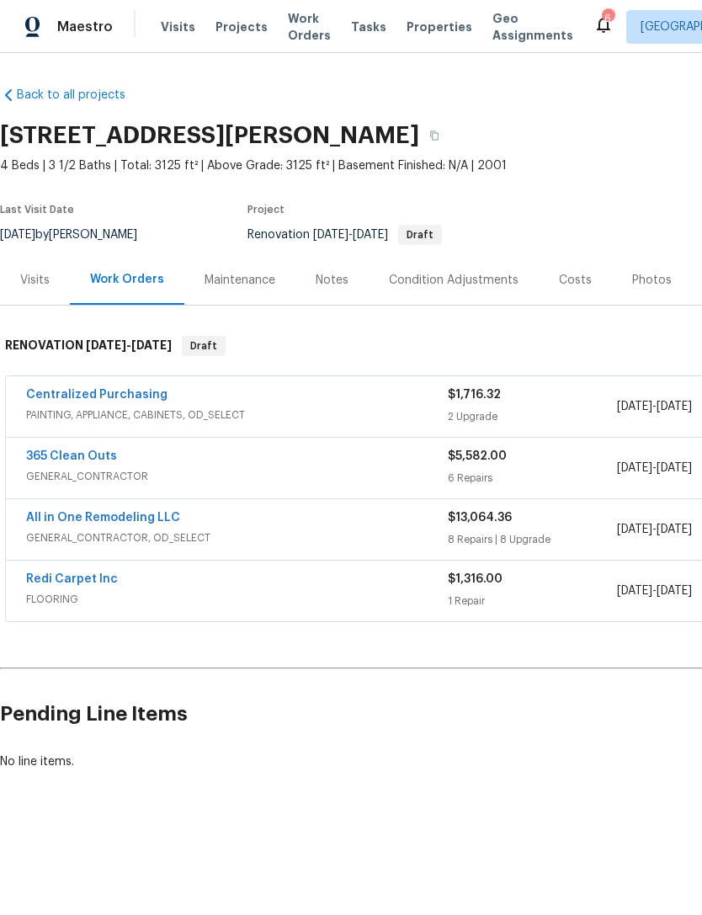
scroll to position [0, 0]
